Goal: Task Accomplishment & Management: Manage account settings

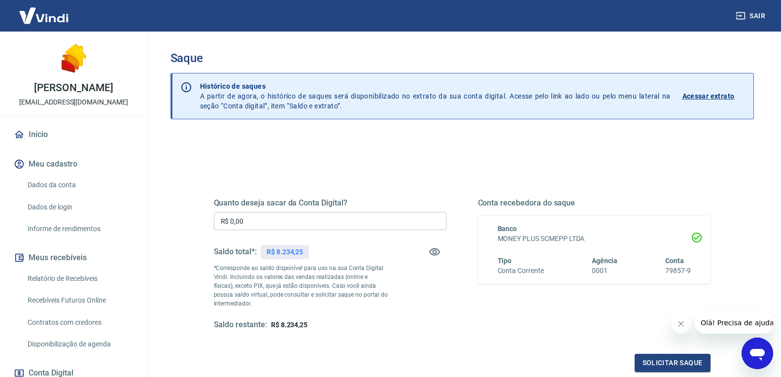
click at [256, 224] on input "R$ 0,00" at bounding box center [330, 221] width 233 height 18
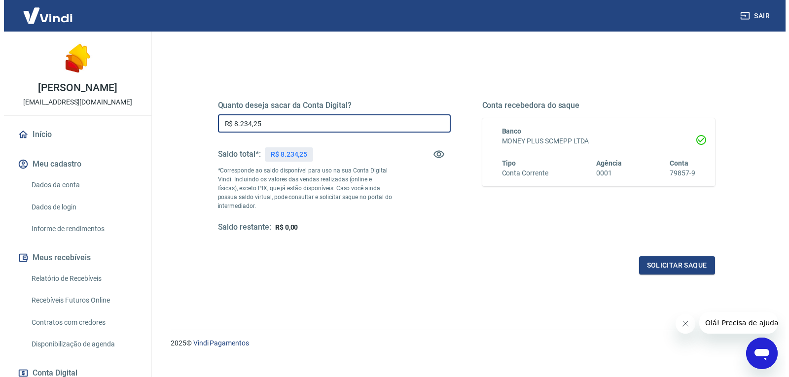
scroll to position [99, 0]
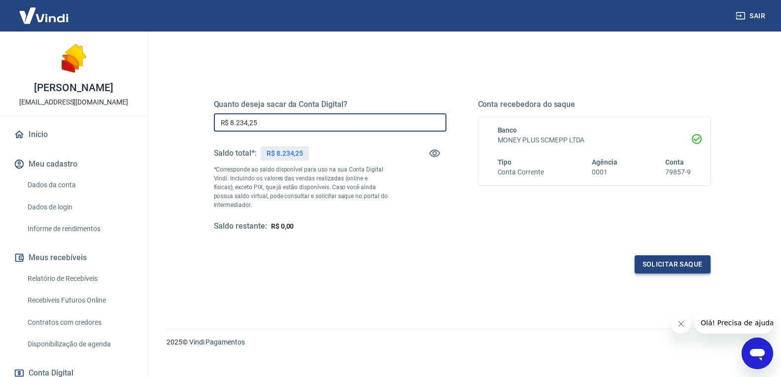
type input "R$ 8.234,25"
click at [669, 263] on button "Solicitar saque" at bounding box center [673, 264] width 76 height 18
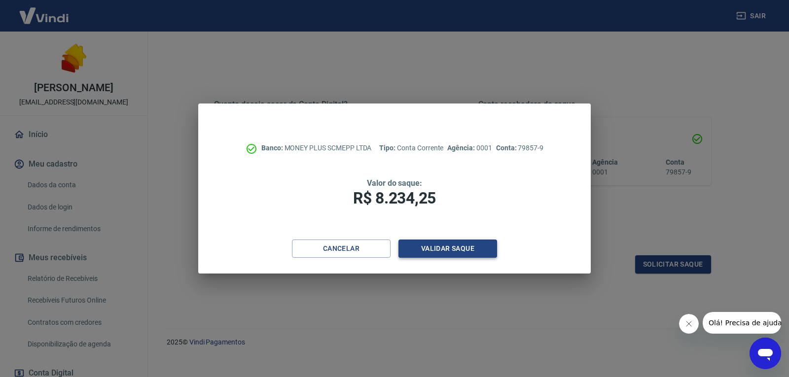
click at [437, 248] on button "Validar saque" at bounding box center [447, 249] width 99 height 18
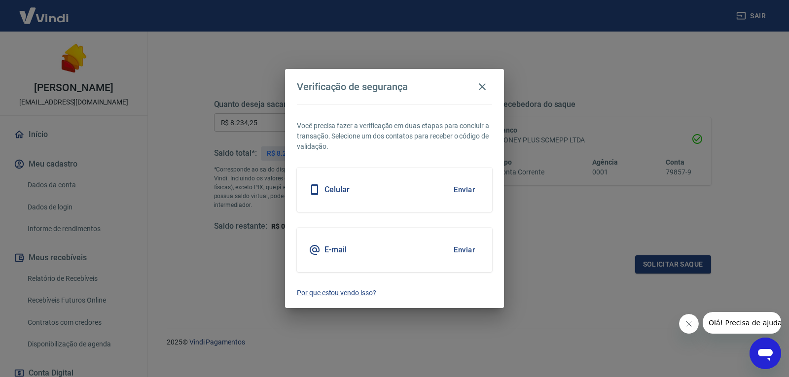
click at [458, 248] on button "Enviar" at bounding box center [464, 250] width 32 height 21
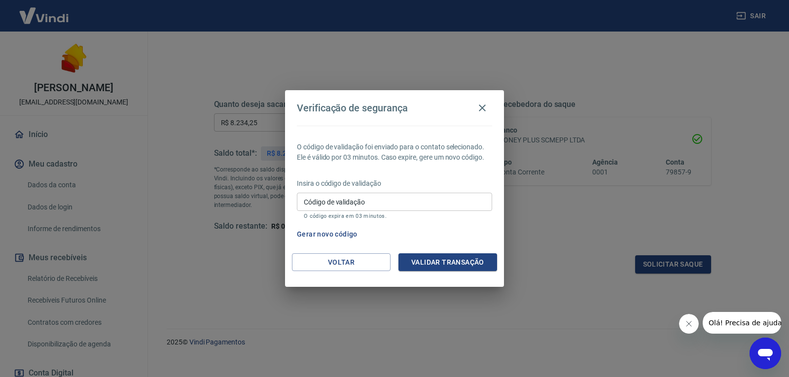
click at [312, 201] on input "Código de validação" at bounding box center [394, 202] width 195 height 18
type input "326872"
click at [427, 266] on button "Validar transação" at bounding box center [447, 262] width 99 height 18
